Goal: Task Accomplishment & Management: Manage account settings

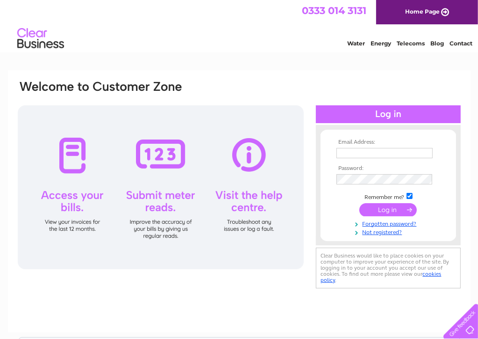
click at [370, 147] on td at bounding box center [388, 152] width 108 height 15
click at [383, 152] on input "text" at bounding box center [385, 153] width 96 height 10
type input "kennyd19@hotmail.co.uk"
click at [382, 209] on input "submit" at bounding box center [389, 209] width 58 height 13
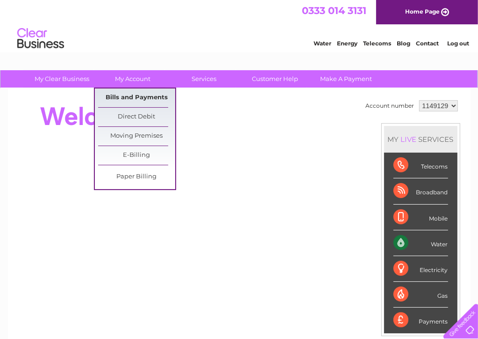
click at [138, 97] on link "Bills and Payments" at bounding box center [136, 97] width 77 height 19
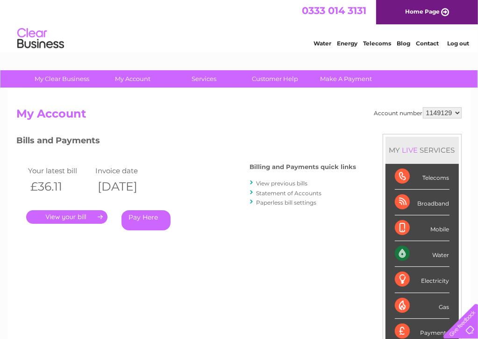
click at [71, 215] on link "." at bounding box center [66, 217] width 81 height 14
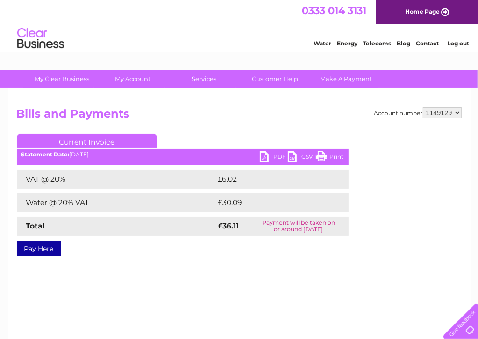
click at [264, 157] on link "PDF" at bounding box center [274, 158] width 28 height 14
